Goal: Check status: Check status

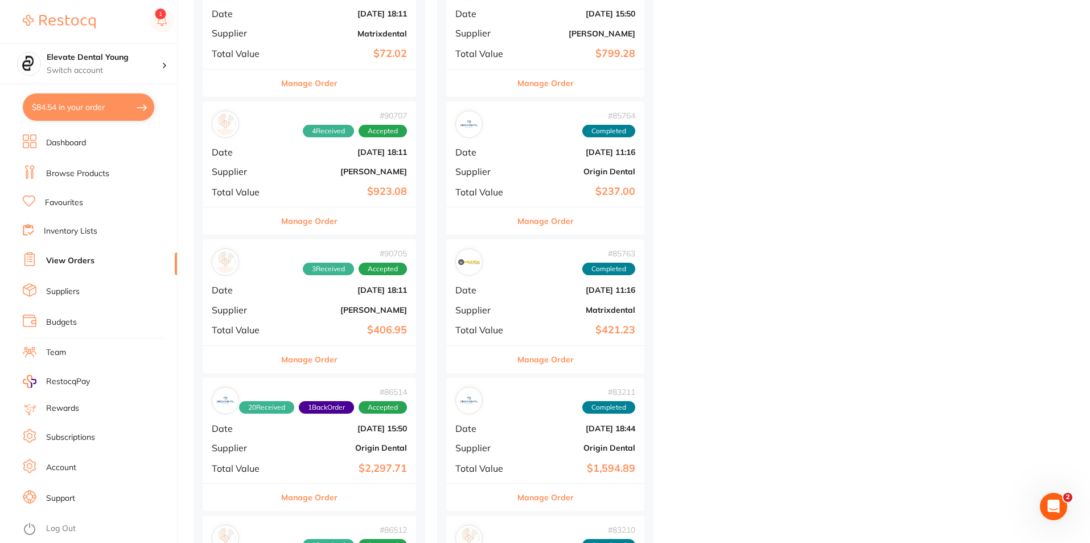
scroll to position [1651, 0]
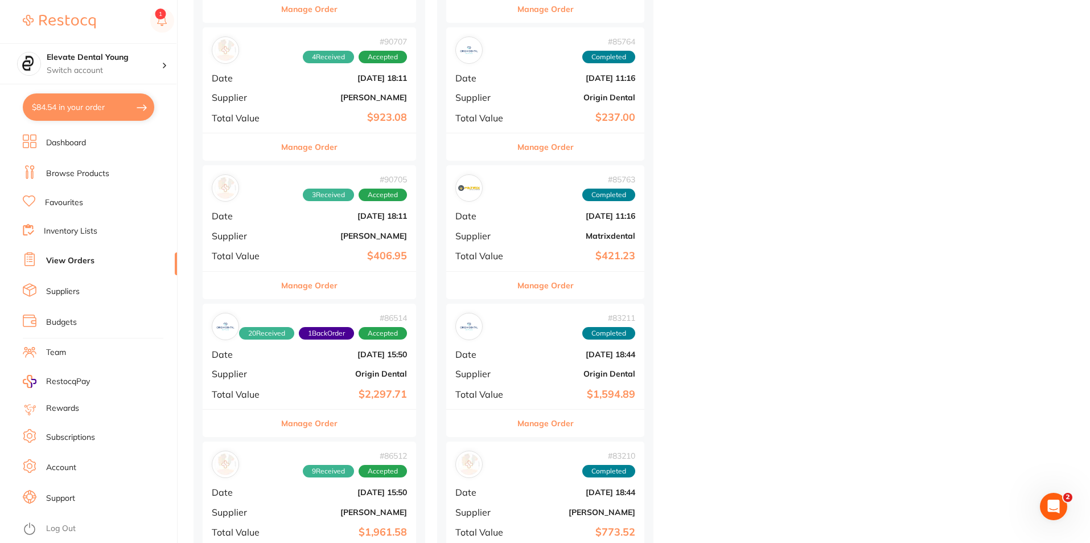
click at [280, 122] on div "# 90707 4 Received Accepted Date [DATE] 18:11 Supplier [PERSON_NAME] Total Valu…" at bounding box center [310, 79] width 214 height 105
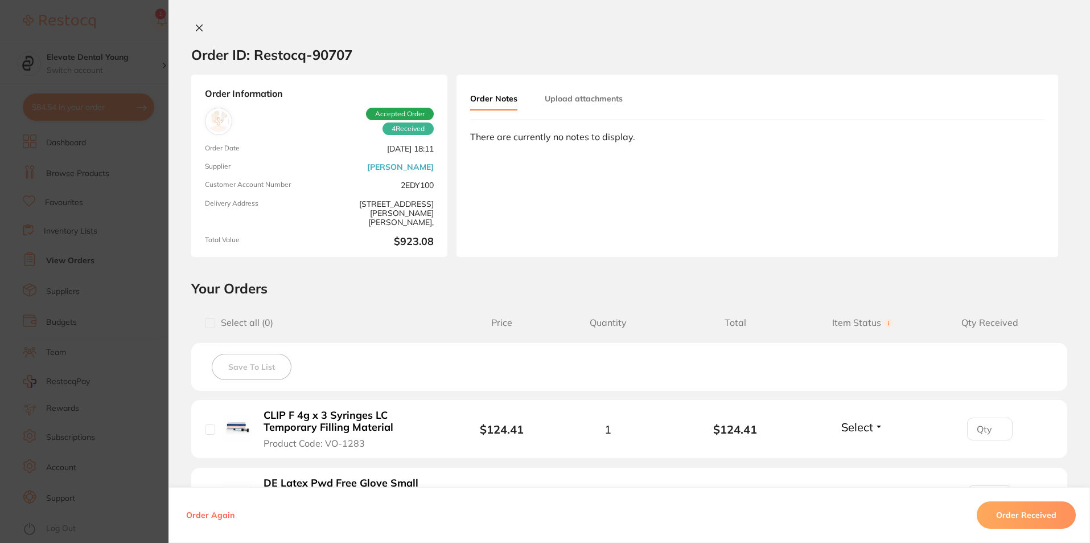
click at [112, 76] on section "Order ID: Restocq- 90707 Order Information 4 Received Accepted Order Order Date…" at bounding box center [545, 271] width 1090 height 543
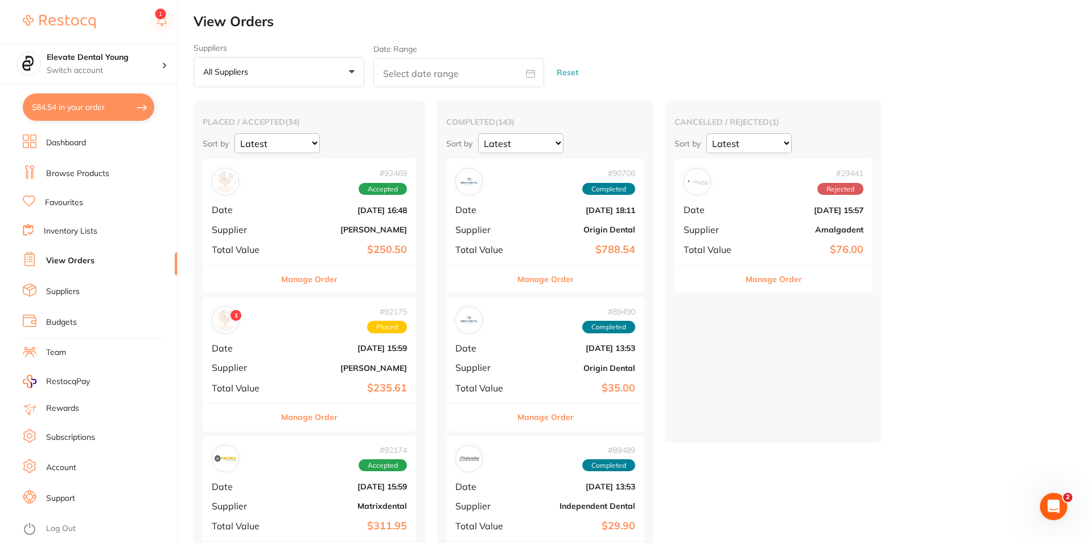
click at [295, 222] on div "# 92469 Accepted Date [DATE] 16:48 Supplier [PERSON_NAME] Total Value $250.50" at bounding box center [310, 211] width 214 height 105
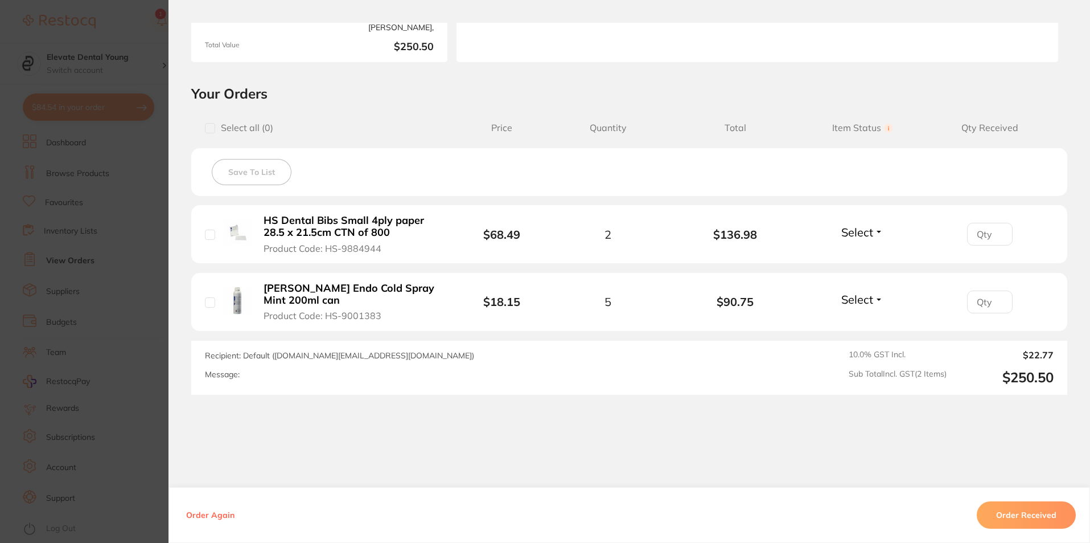
scroll to position [216, 0]
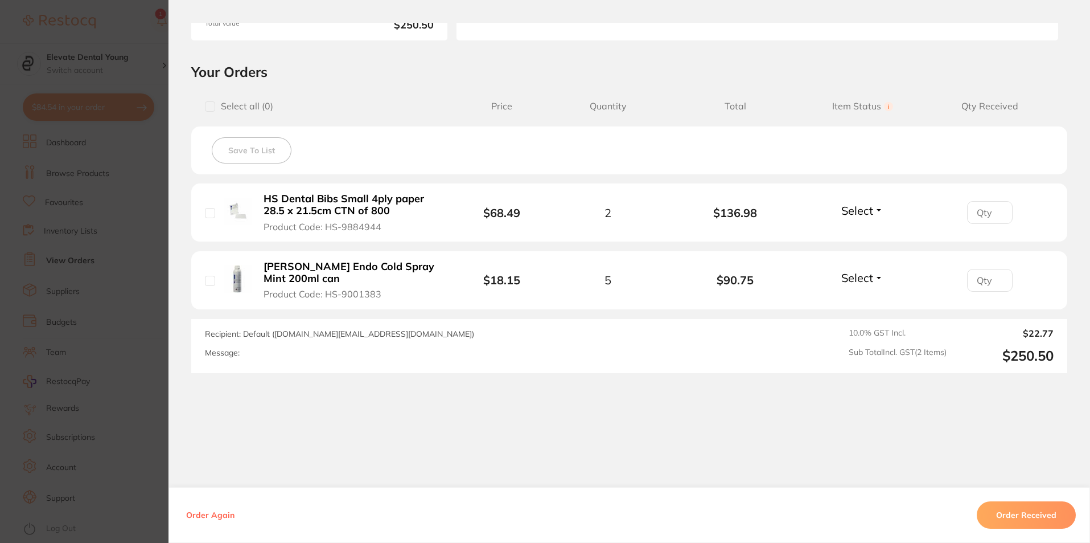
click at [102, 203] on section "Order ID: Restocq- 92469 Order Information Accepted Order Order Date [DATE] 16:…" at bounding box center [545, 271] width 1090 height 543
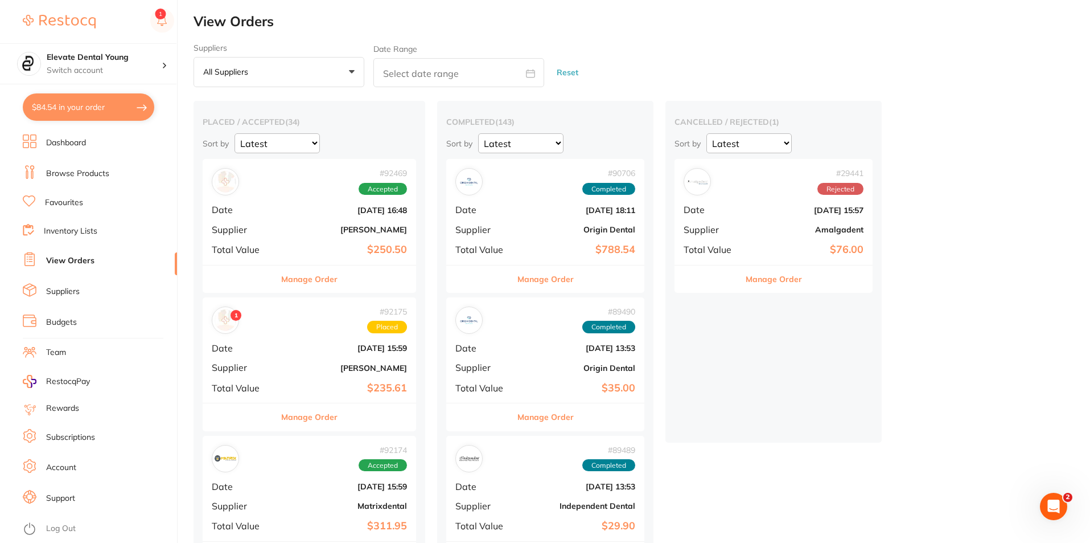
click at [226, 327] on img at bounding box center [226, 320] width 22 height 22
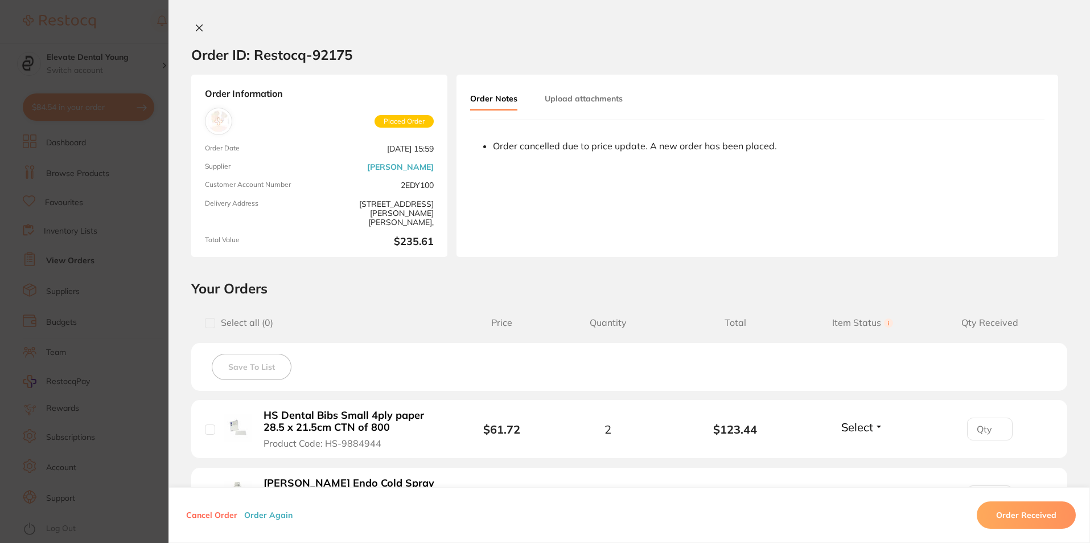
scroll to position [216, 0]
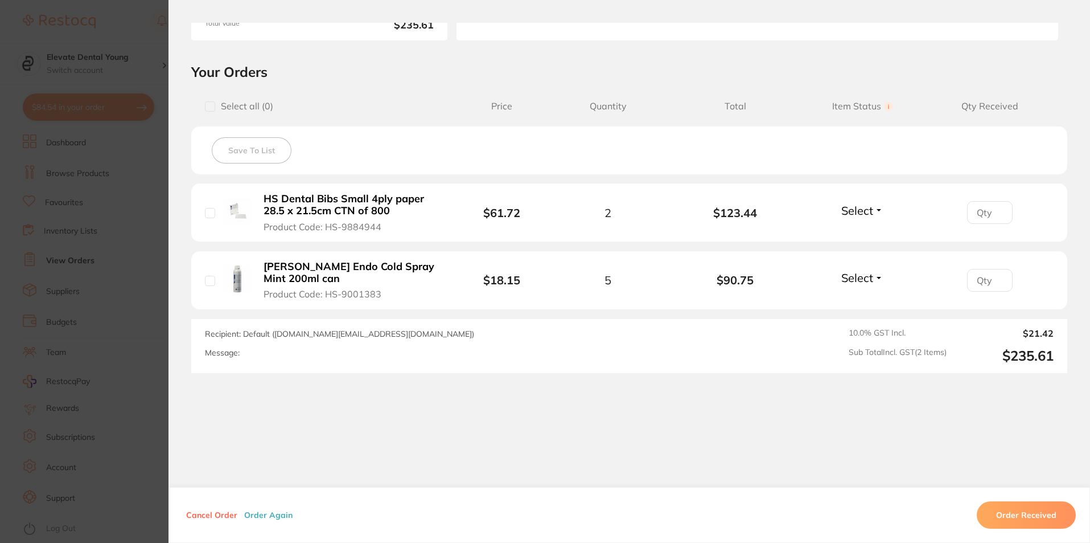
click at [121, 270] on section "Order ID: Restocq- 92175 Order Information Placed Order Order Date [DATE] 15:59…" at bounding box center [545, 271] width 1090 height 543
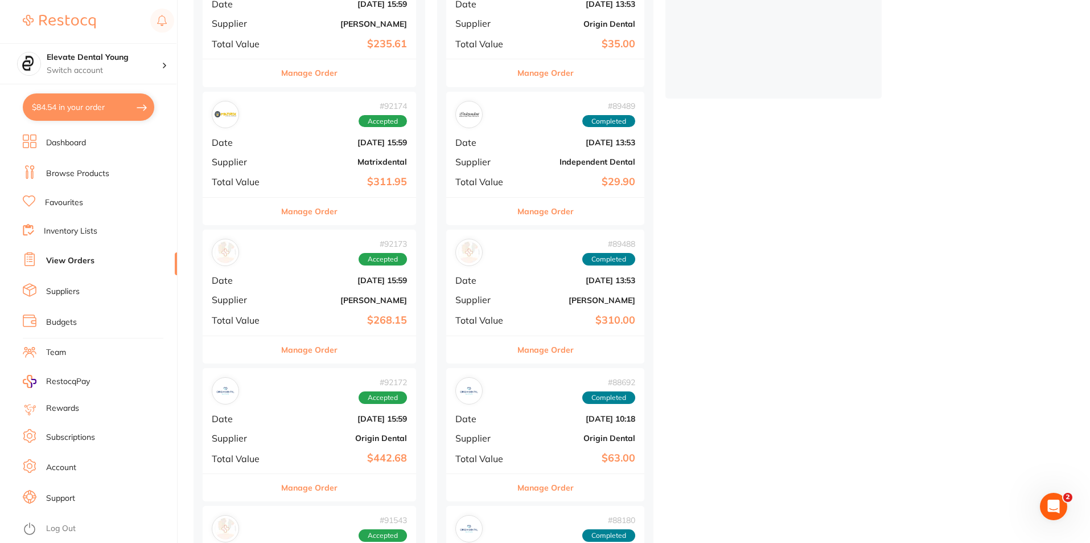
scroll to position [455, 0]
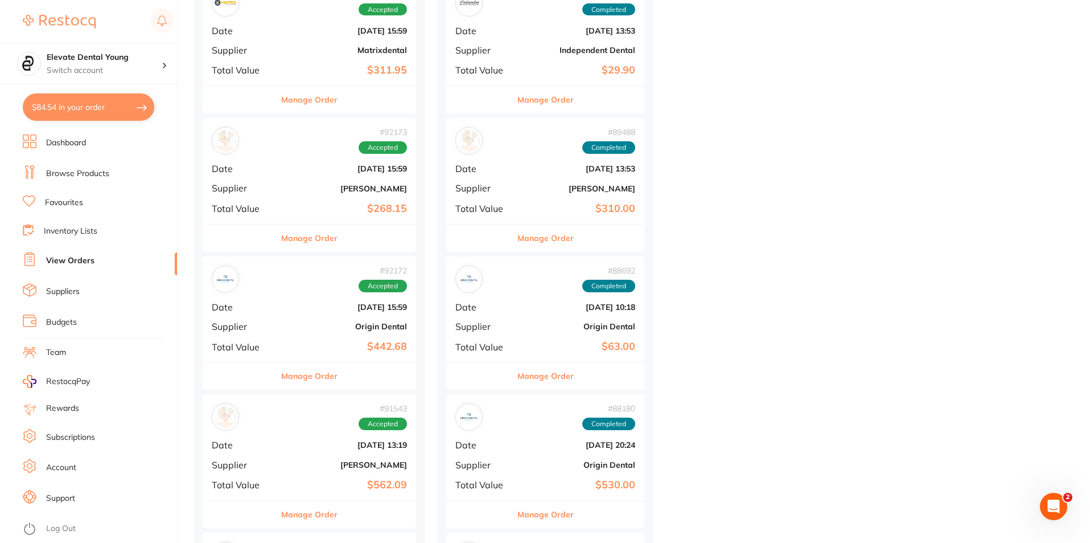
click at [488, 159] on div "# 89488 Completed Date [DATE] 13:53 Supplier [PERSON_NAME] Total Value $310.00" at bounding box center [545, 170] width 198 height 105
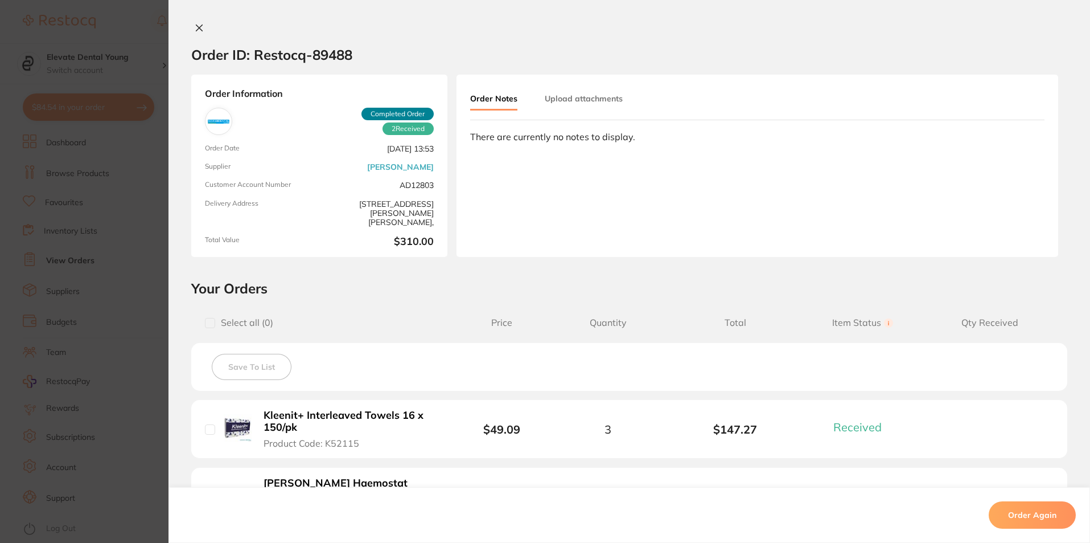
click at [113, 289] on section "Order ID: Restocq- 89488 Order Information 2 Received Completed Order Order Dat…" at bounding box center [545, 271] width 1090 height 543
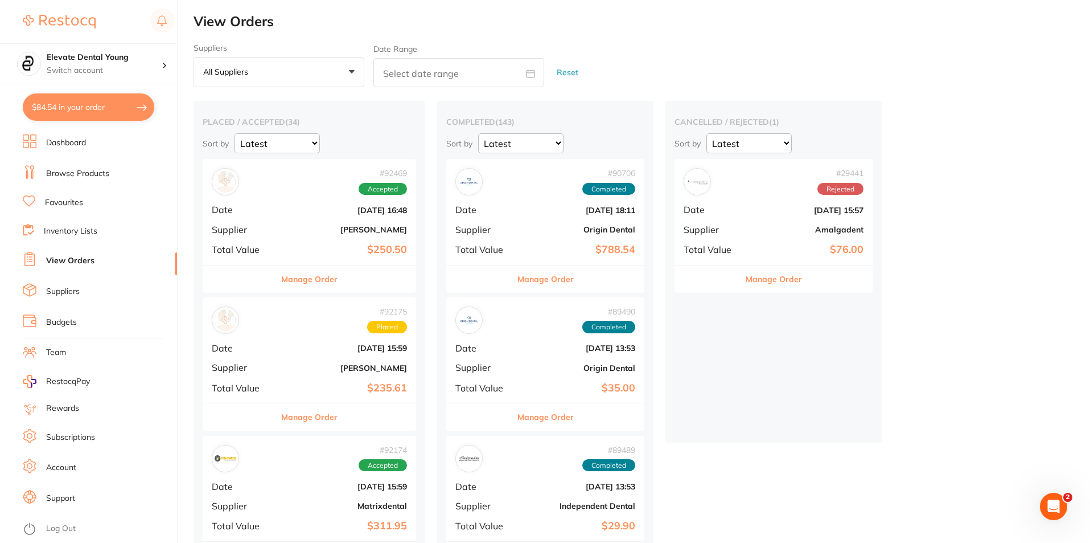
click at [291, 243] on div "# 92469 Accepted Date [DATE] 16:48 Supplier [PERSON_NAME] Total Value $250.50" at bounding box center [310, 211] width 214 height 105
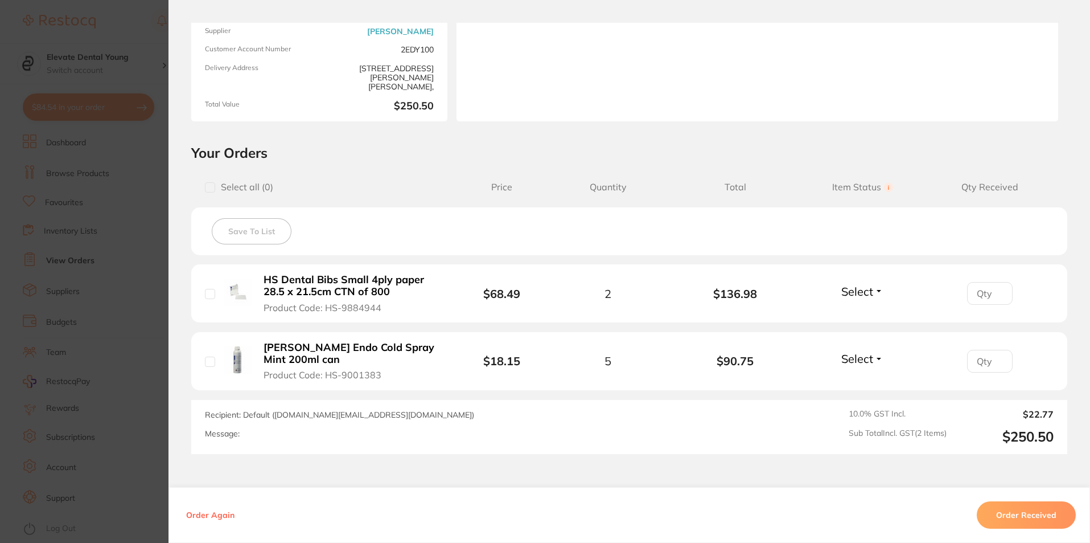
scroll to position [171, 0]
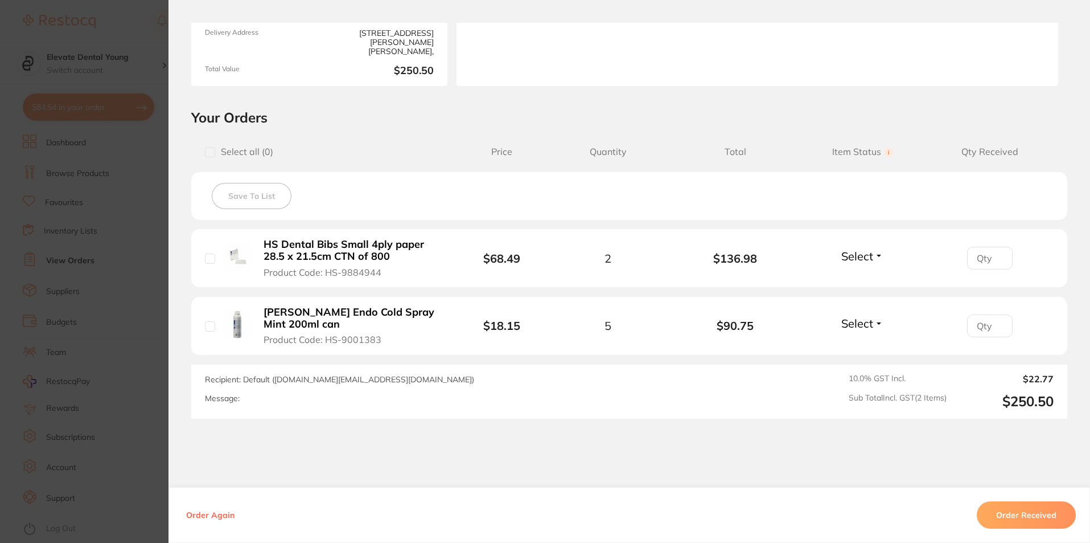
click at [880, 325] on button "Select" at bounding box center [862, 323] width 49 height 14
click at [901, 318] on li "[PERSON_NAME] Endo Cold Spray Mint 200ml can Product Code: HS-9001383 $18.15 5 …" at bounding box center [629, 326] width 876 height 59
click at [85, 249] on section "Order ID: Restocq- 92469 Order Information Accepted Order Order Date [DATE] 16:…" at bounding box center [545, 271] width 1090 height 543
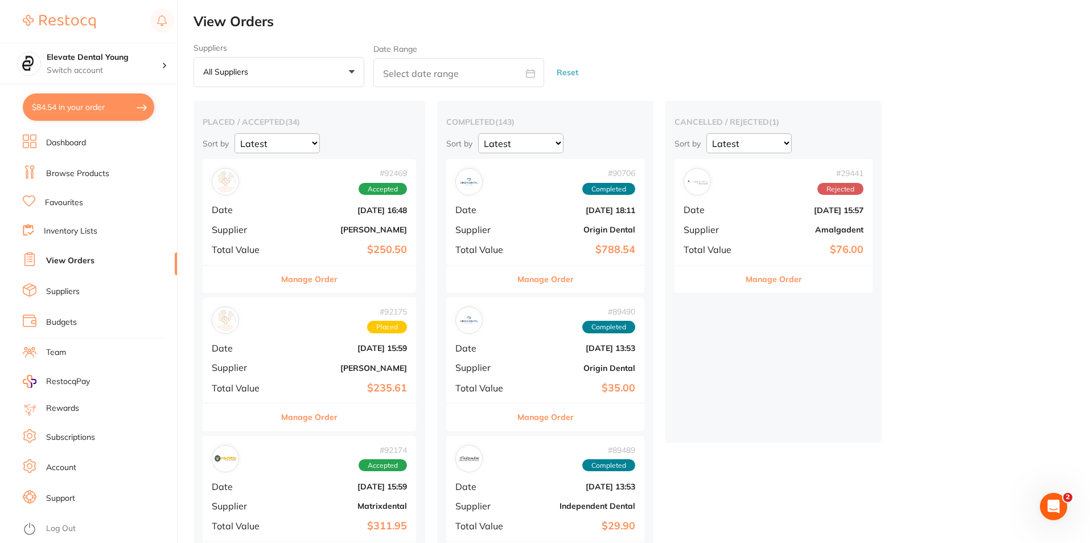
click at [309, 324] on div "# 92175 Placed" at bounding box center [309, 319] width 195 height 27
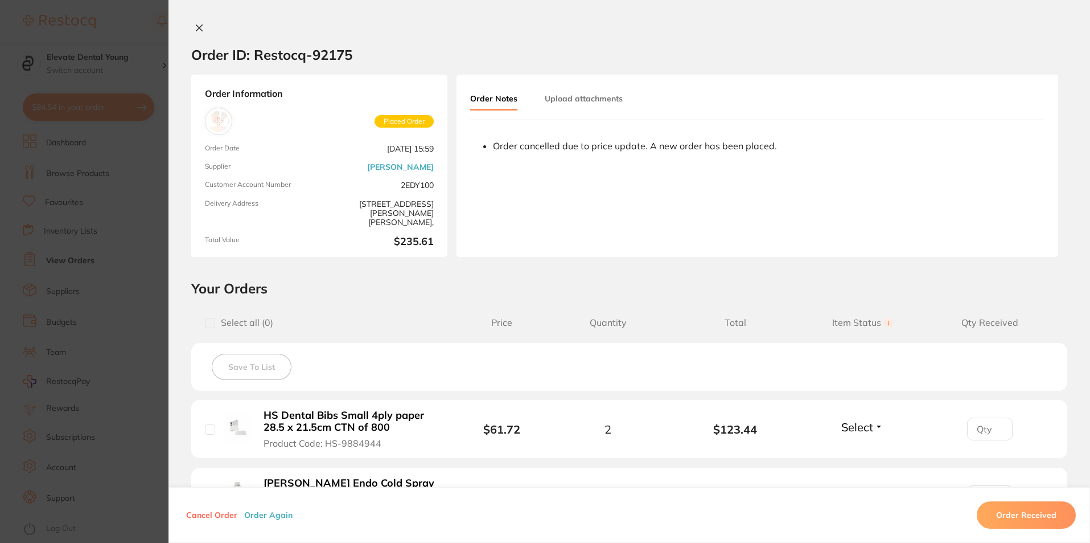
click at [124, 241] on section "Order ID: Restocq- 92175 Order Information Placed Order Order Date [DATE] 15:59…" at bounding box center [545, 271] width 1090 height 543
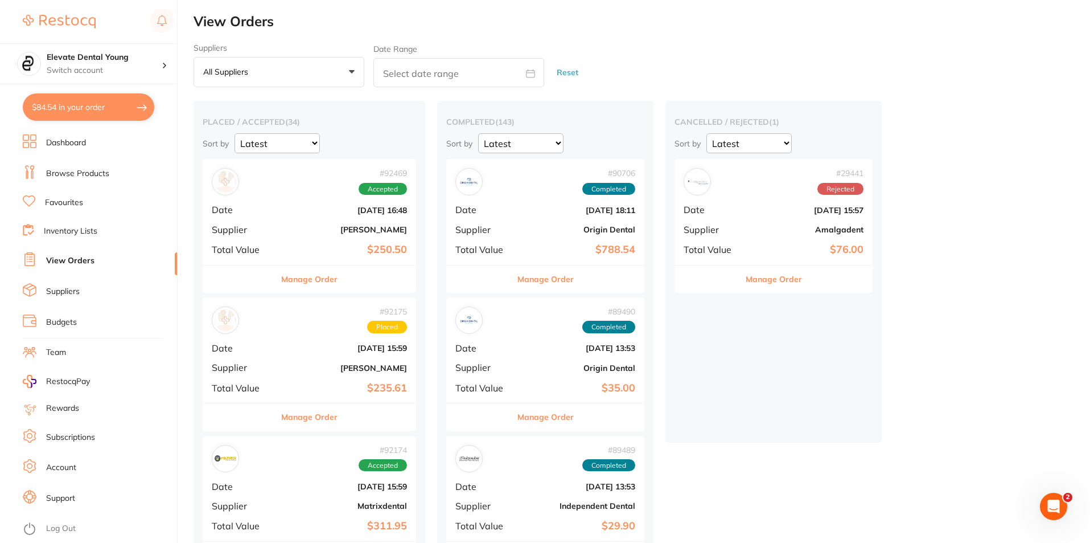
click at [273, 204] on span "Date" at bounding box center [243, 209] width 62 height 10
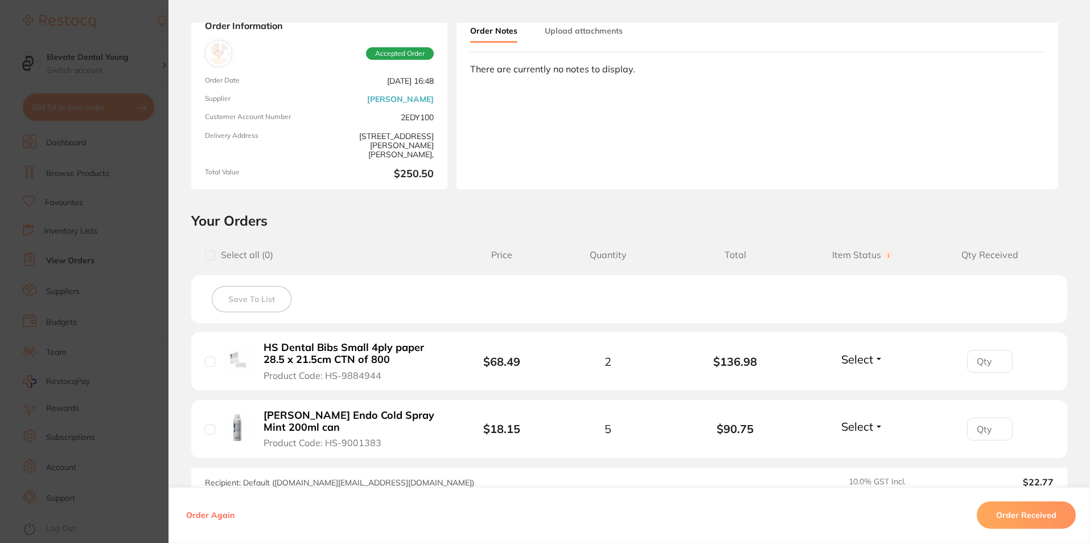
scroll to position [171, 0]
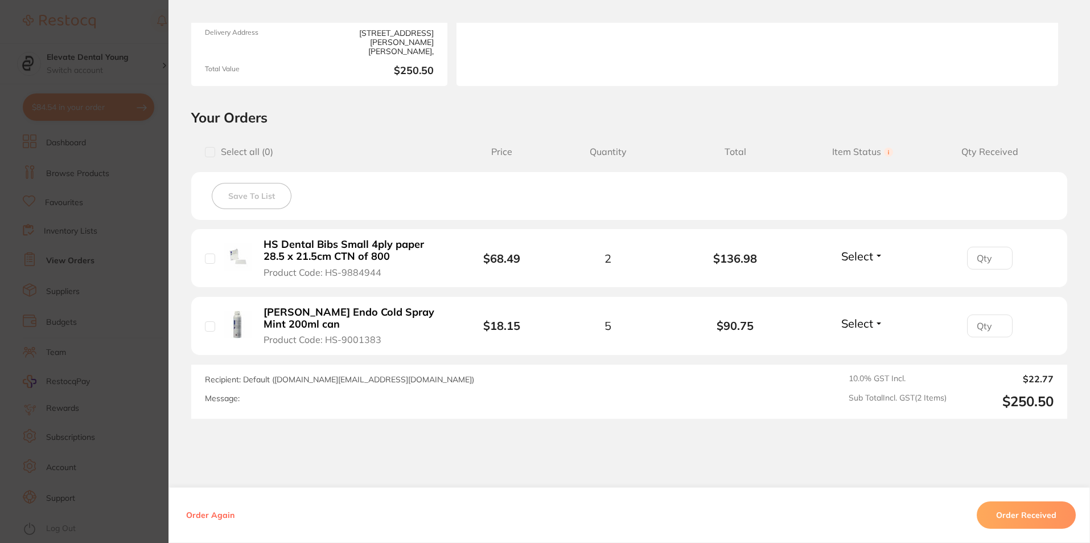
click at [859, 263] on div "Select Received Back Order" at bounding box center [862, 258] width 49 height 19
click at [861, 256] on span "Select" at bounding box center [858, 256] width 32 height 14
click at [861, 281] on span "Received" at bounding box center [862, 280] width 29 height 9
click at [982, 256] on input "number" at bounding box center [990, 258] width 46 height 23
type input "2"
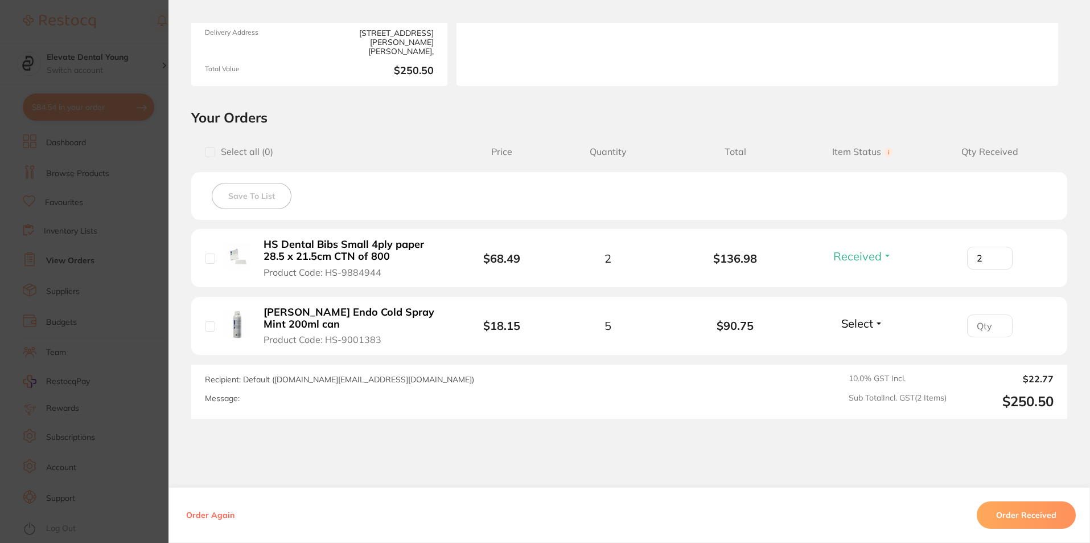
click at [62, 241] on section "Order ID: Restocq- 92469 Order Information 1 Received Accepted Order Order Date…" at bounding box center [545, 271] width 1090 height 543
